Goal: Find specific page/section: Find specific page/section

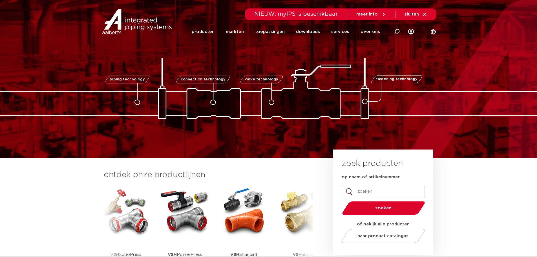
click at [179, 210] on img at bounding box center [185, 211] width 51 height 51
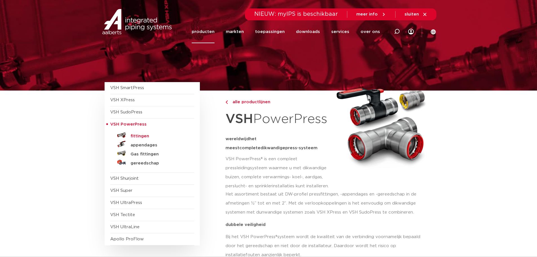
click at [138, 134] on h5 "fittingen" at bounding box center [159, 136] width 56 height 5
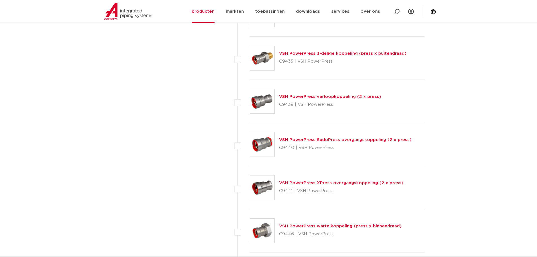
scroll to position [733, 0]
click at [289, 182] on link "VSH PowerPress XPress overgangskoppeling (2 x press)" at bounding box center [341, 182] width 124 height 4
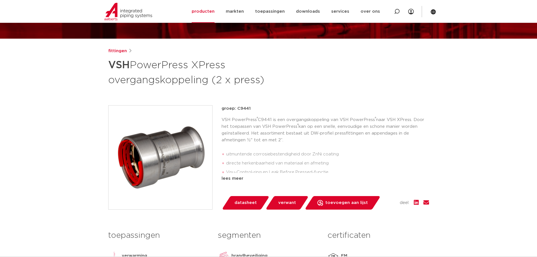
scroll to position [56, 0]
